Goal: Task Accomplishment & Management: Complete application form

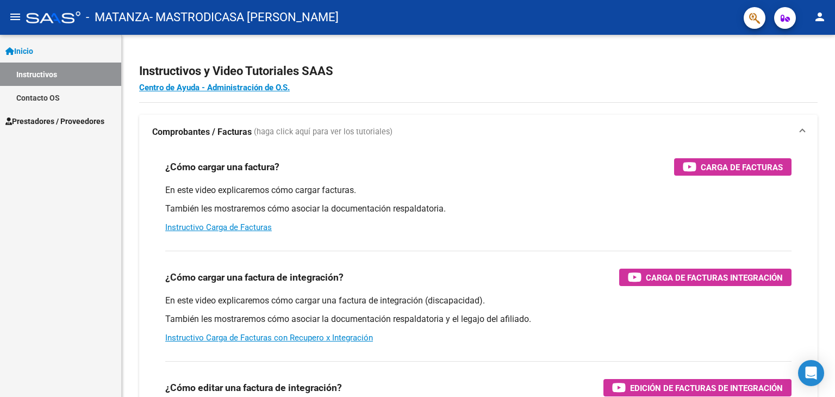
click at [64, 118] on span "Prestadores / Proveedores" at bounding box center [54, 121] width 99 height 12
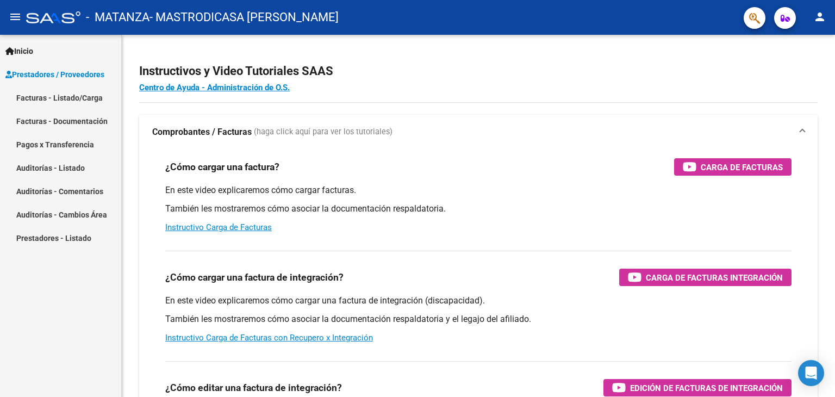
click at [65, 145] on link "Pagos x Transferencia" at bounding box center [60, 144] width 121 height 23
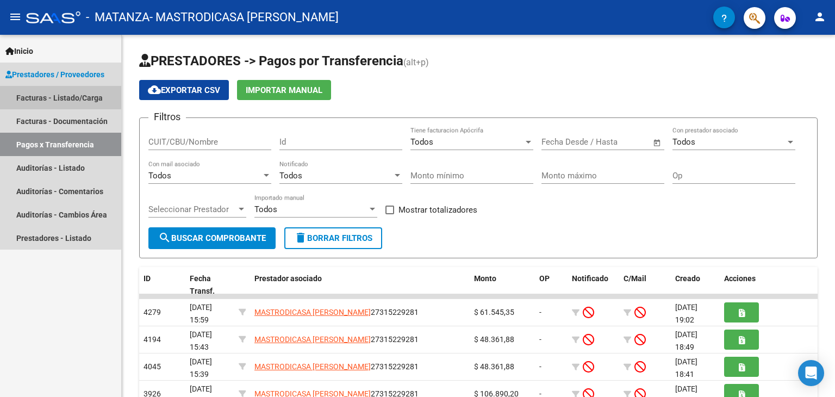
click at [55, 92] on link "Facturas - Listado/Carga" at bounding box center [60, 97] width 121 height 23
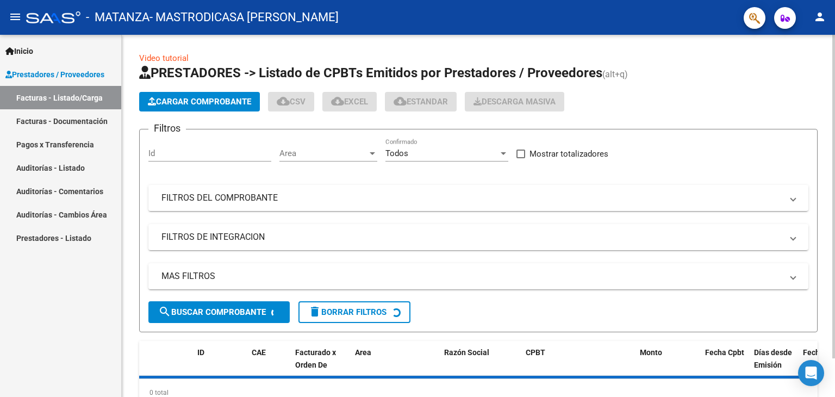
click at [187, 103] on span "Cargar Comprobante" at bounding box center [199, 102] width 103 height 10
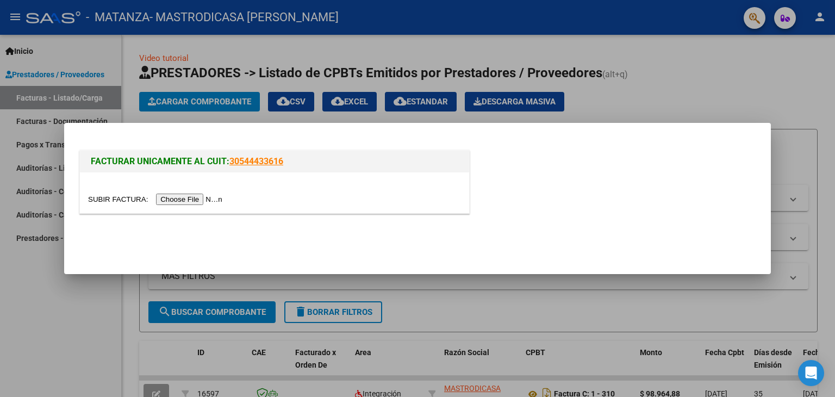
click at [207, 199] on input "file" at bounding box center [157, 199] width 138 height 11
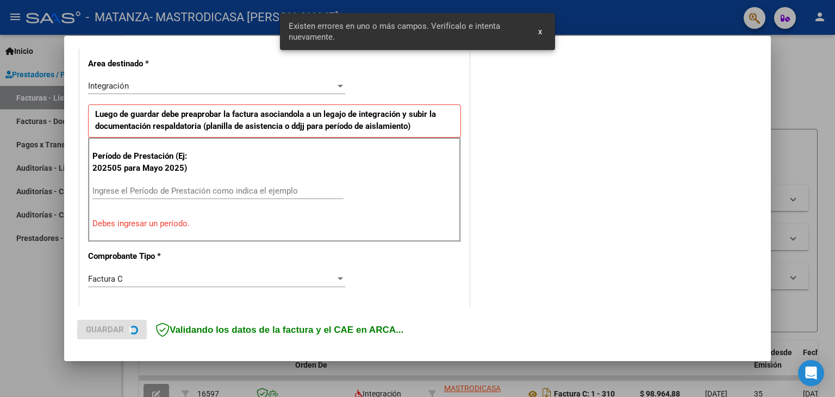
scroll to position [286, 0]
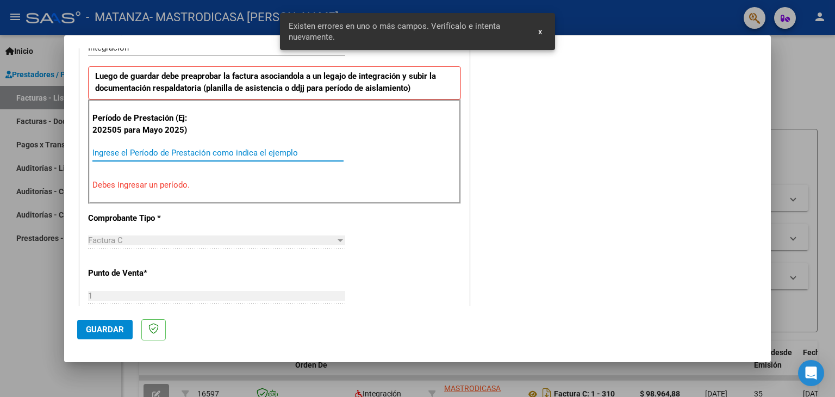
click at [151, 154] on input "Ingrese el Período de Prestación como indica el ejemplo" at bounding box center [217, 153] width 251 height 10
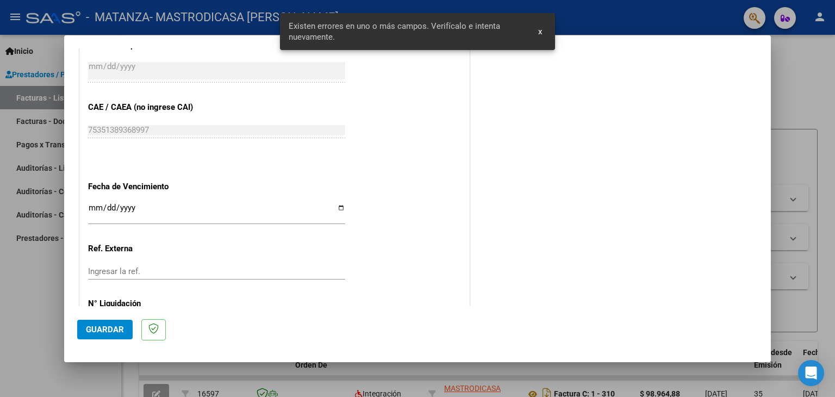
scroll to position [666, 0]
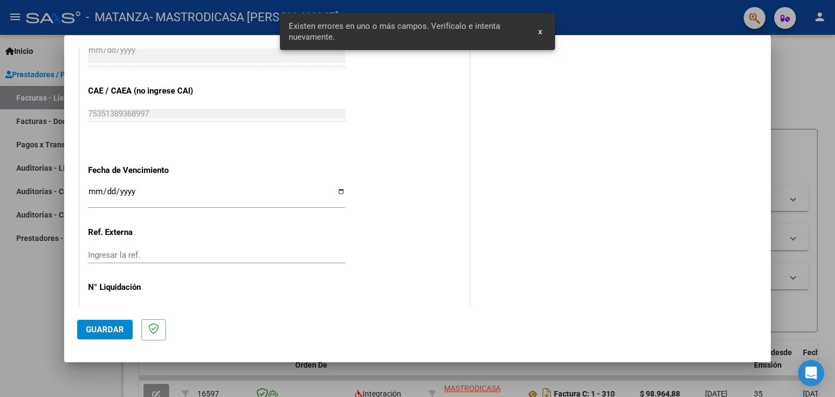
type input "202508"
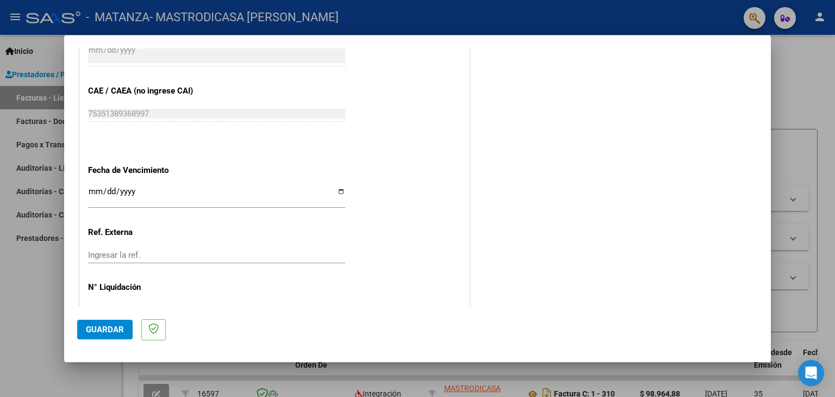
drag, startPoint x: 160, startPoint y: 203, endPoint x: 292, endPoint y: 190, distance: 132.3
click at [163, 203] on div "Ingresar la fecha" at bounding box center [216, 196] width 257 height 23
click at [333, 190] on input "Ingresar la fecha" at bounding box center [216, 195] width 257 height 17
type input "[DATE]"
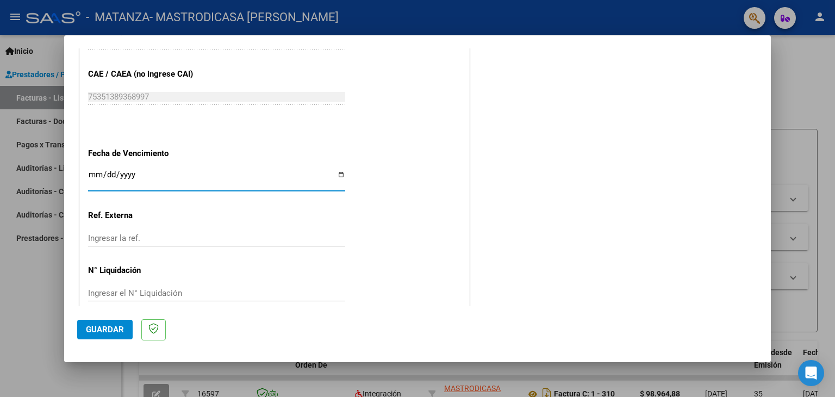
scroll to position [698, 0]
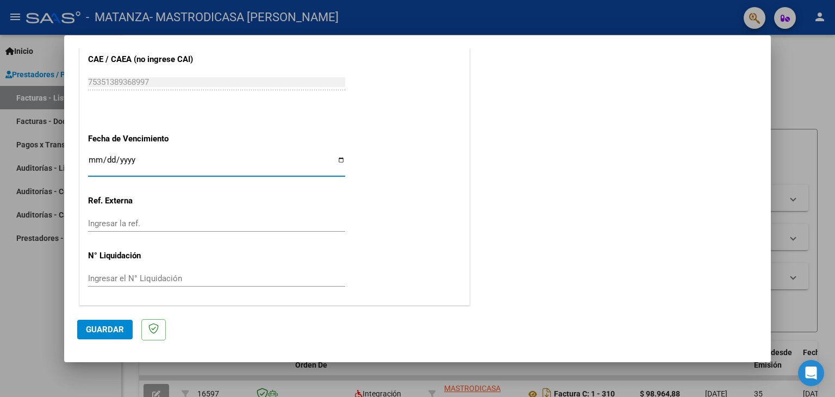
click at [114, 328] on span "Guardar" at bounding box center [105, 330] width 38 height 10
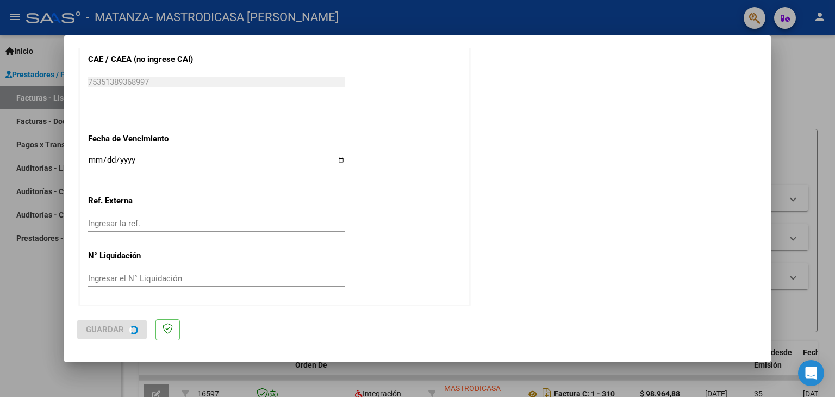
scroll to position [0, 0]
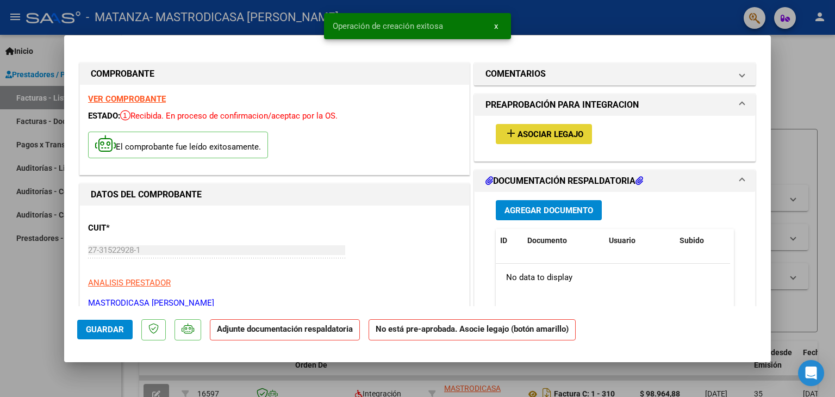
click at [554, 129] on span "Asociar Legajo" at bounding box center [551, 134] width 66 height 10
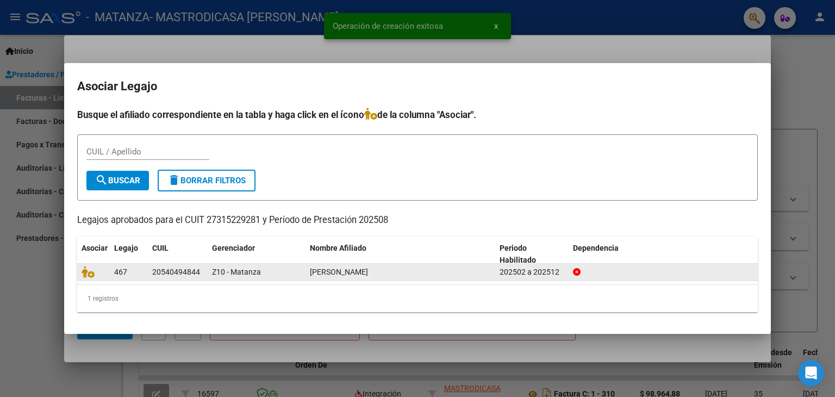
click at [78, 274] on datatable-body-cell at bounding box center [93, 272] width 33 height 17
click at [94, 272] on span at bounding box center [90, 272] width 16 height 9
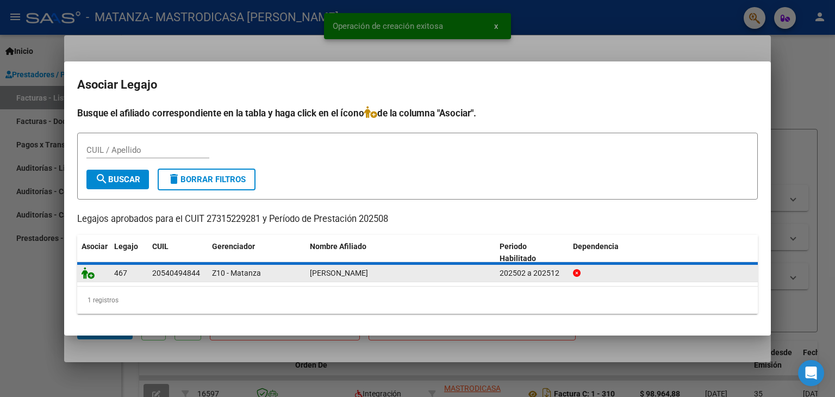
click at [87, 272] on icon at bounding box center [88, 273] width 13 height 12
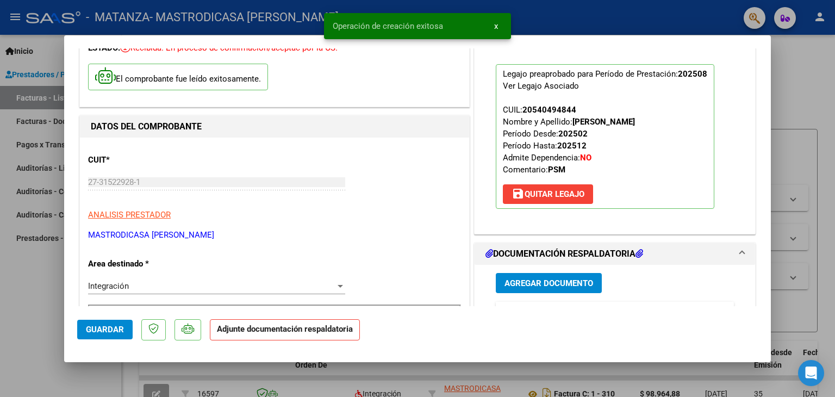
scroll to position [218, 0]
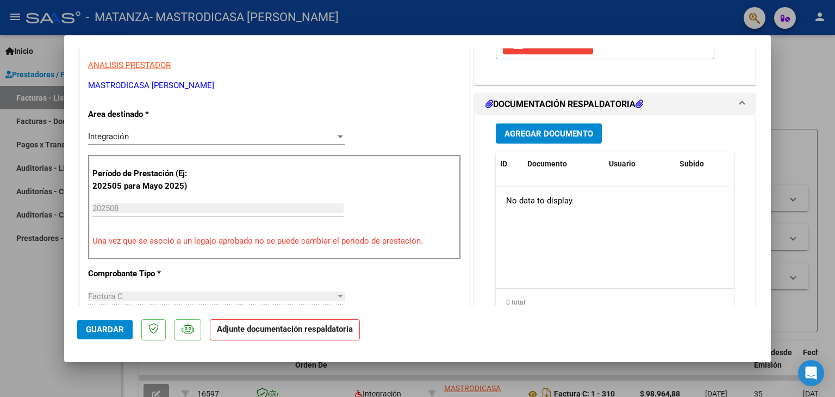
click at [554, 131] on span "Agregar Documento" at bounding box center [549, 134] width 89 height 10
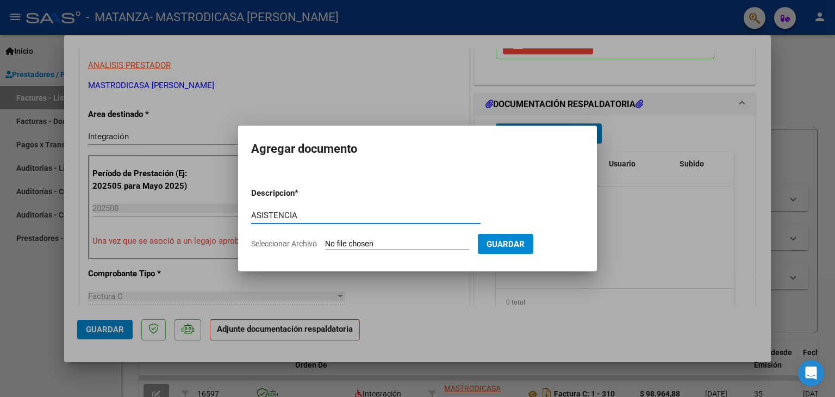
type input "ASISTENCIA"
click at [370, 239] on app-file-uploader "Seleccionar Archivo" at bounding box center [364, 244] width 227 height 10
click at [346, 246] on input "Seleccionar Archivo" at bounding box center [397, 244] width 144 height 10
type input "C:\fakepath\RIOS PSM AGO.pdf"
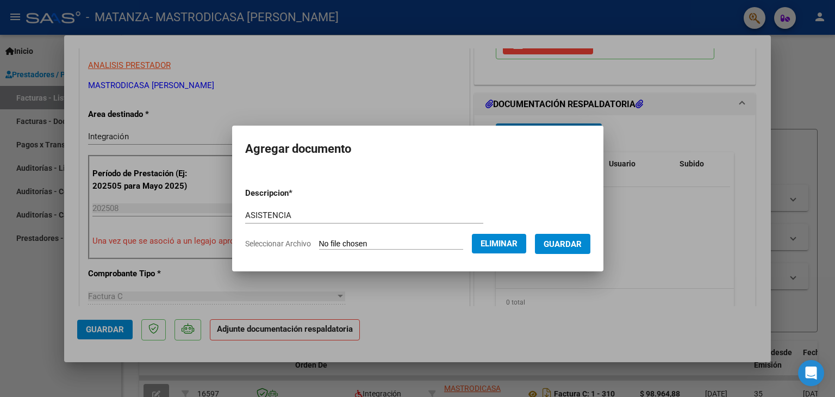
click at [565, 244] on span "Guardar" at bounding box center [563, 244] width 38 height 10
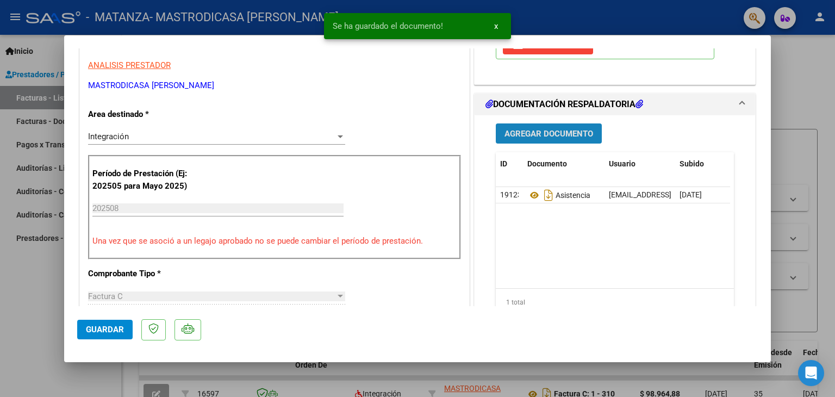
click at [541, 129] on span "Agregar Documento" at bounding box center [549, 134] width 89 height 10
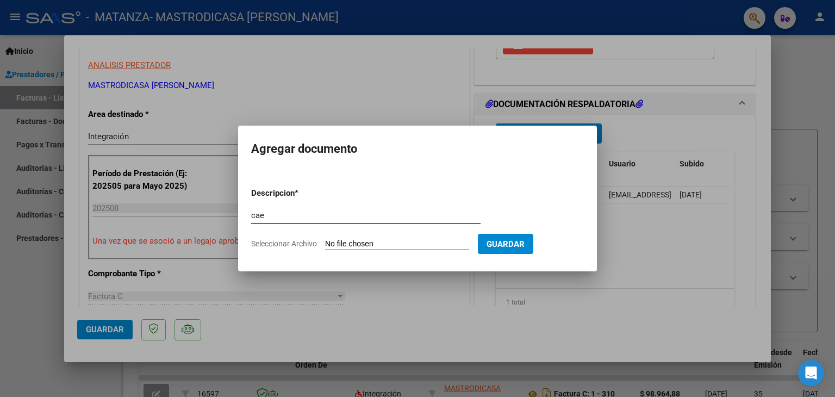
type input "cae"
click at [402, 253] on form "Descripcion * cae Escriba aquí una descripcion Seleccionar Archivo Guardar" at bounding box center [417, 218] width 333 height 79
click at [399, 243] on input "Seleccionar Archivo" at bounding box center [397, 244] width 144 height 10
type input "C:\fakepath\cae mun.pdf"
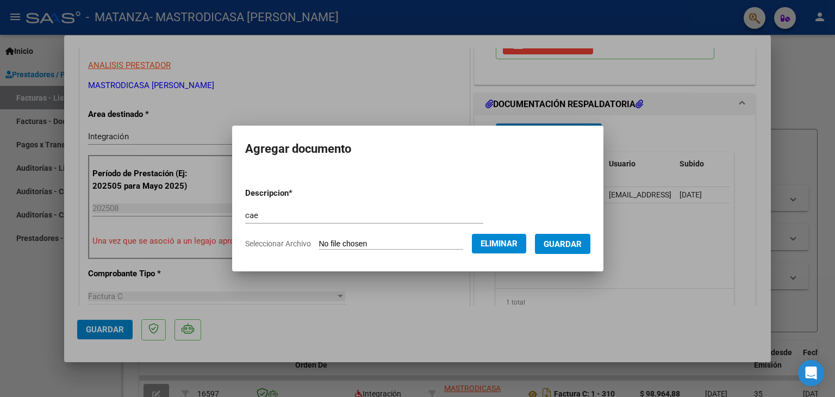
click at [576, 239] on span "Guardar" at bounding box center [563, 244] width 38 height 10
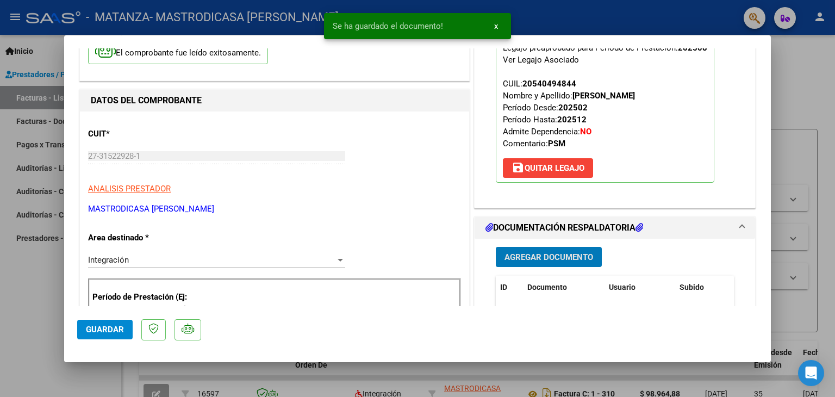
scroll to position [326, 0]
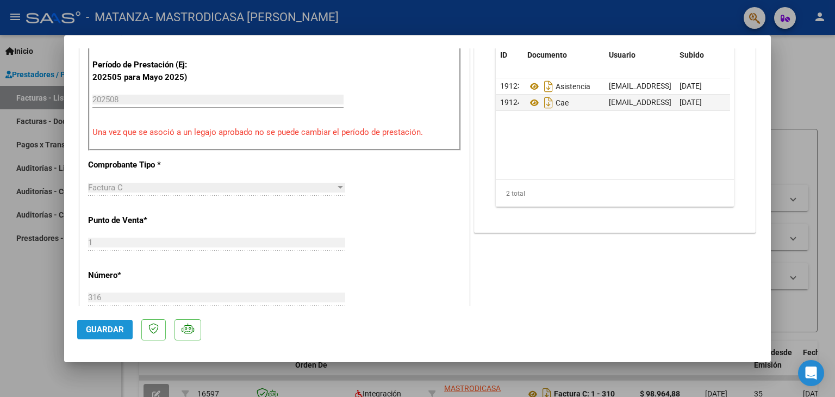
click at [89, 325] on span "Guardar" at bounding box center [105, 330] width 38 height 10
click at [794, 83] on div at bounding box center [417, 198] width 835 height 397
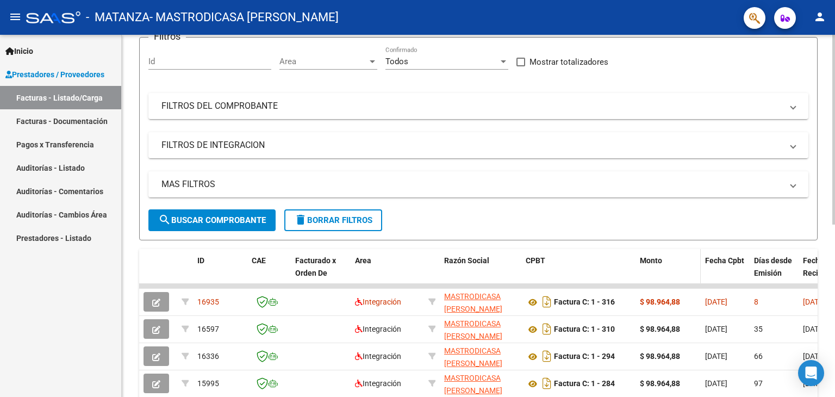
scroll to position [0, 0]
